Goal: Task Accomplishment & Management: Complete application form

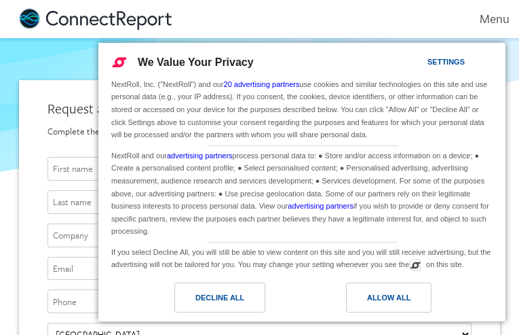
type input "[EMAIL_ADDRESS][DOMAIN_NAME]"
type input "ysHEjvnWcPHvK"
type input "rRMWOrEBqTpo"
type input "OeEYDdoqoWz"
type input "BJIpflcyLlvEazX"
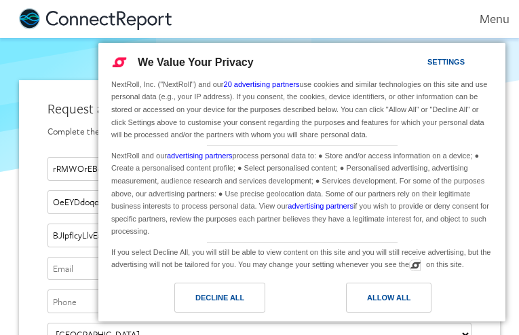
type input "[EMAIL_ADDRESS][DOMAIN_NAME]"
type input "3378376626"
